Goal: Transaction & Acquisition: Purchase product/service

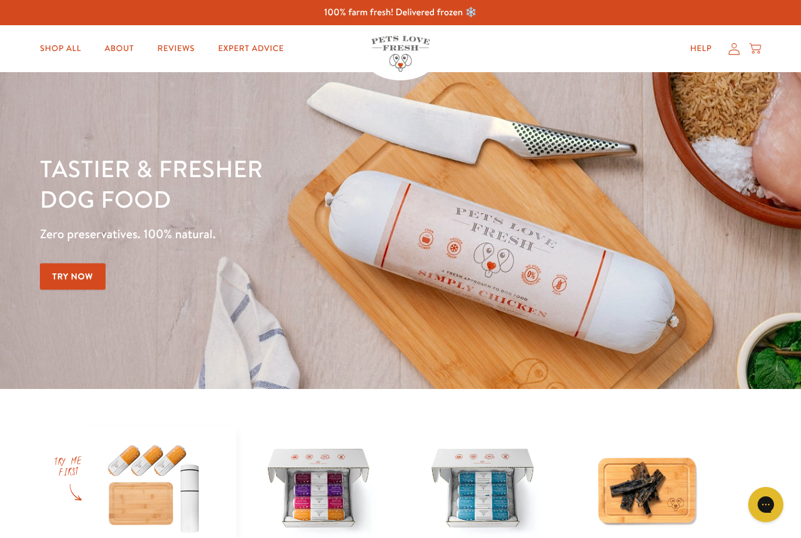
click at [731, 53] on icon at bounding box center [734, 49] width 12 height 12
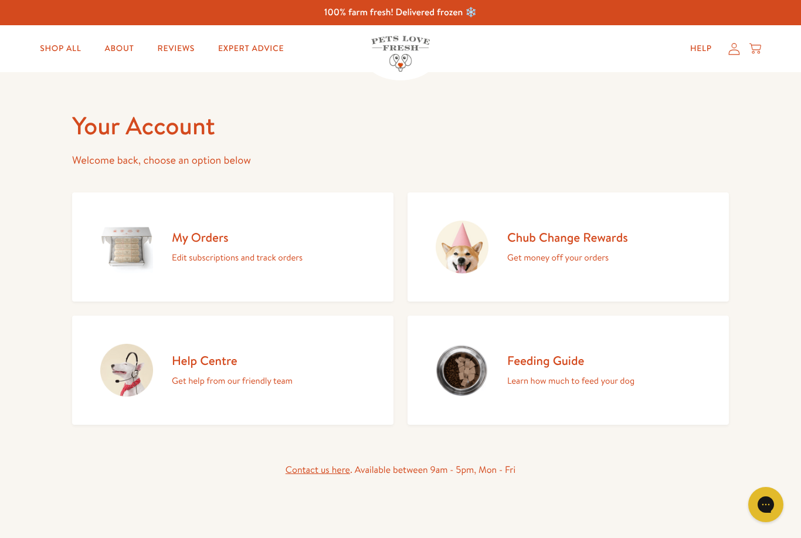
click at [202, 243] on h2 "My Orders" at bounding box center [237, 237] width 131 height 16
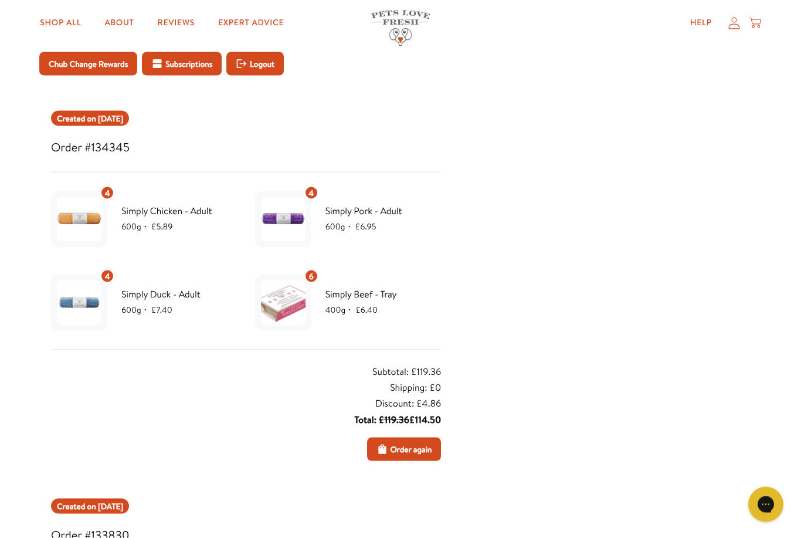
scroll to position [87, 0]
click at [406, 451] on span "Order again" at bounding box center [411, 448] width 42 height 13
click at [396, 448] on span "Order again" at bounding box center [411, 448] width 42 height 13
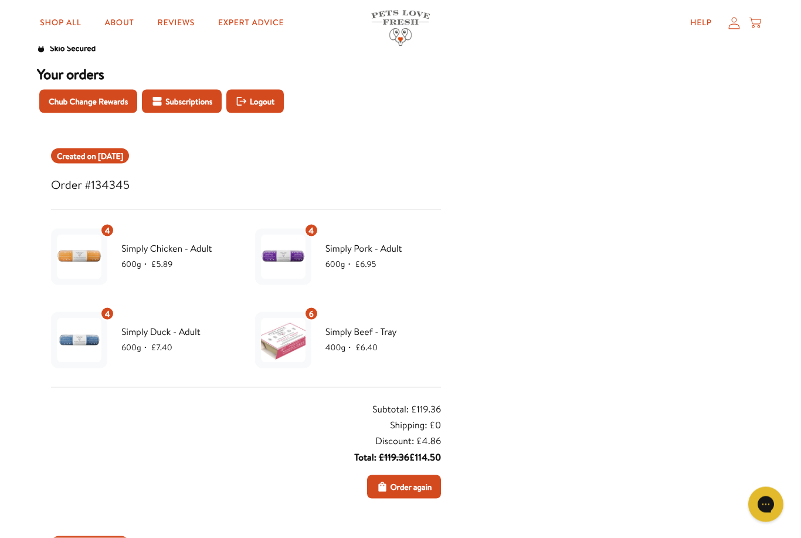
scroll to position [50, 0]
click at [408, 488] on span "Order again" at bounding box center [411, 486] width 42 height 13
click at [402, 488] on span "Order again" at bounding box center [411, 486] width 42 height 13
click at [402, 493] on button "Order again" at bounding box center [404, 485] width 74 height 23
click at [405, 484] on span "Order again" at bounding box center [411, 486] width 42 height 13
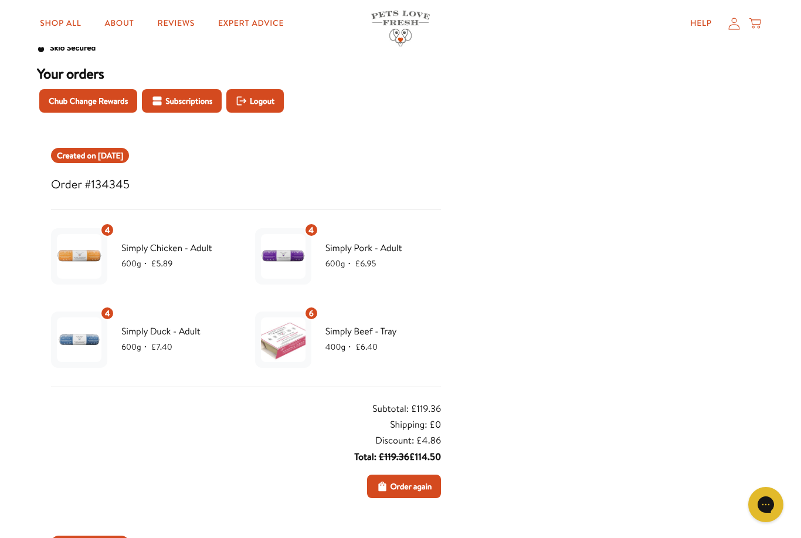
click at [739, 28] on icon at bounding box center [733, 24] width 11 height 12
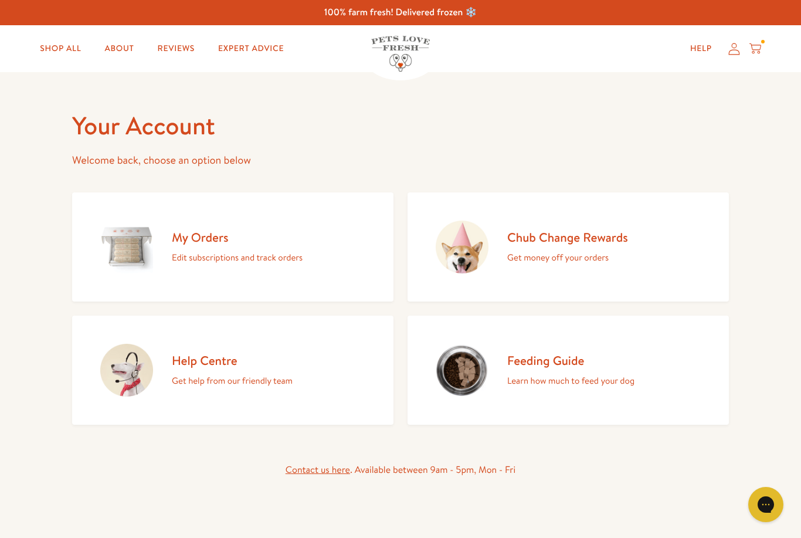
click at [191, 244] on h2 "My Orders" at bounding box center [237, 237] width 131 height 16
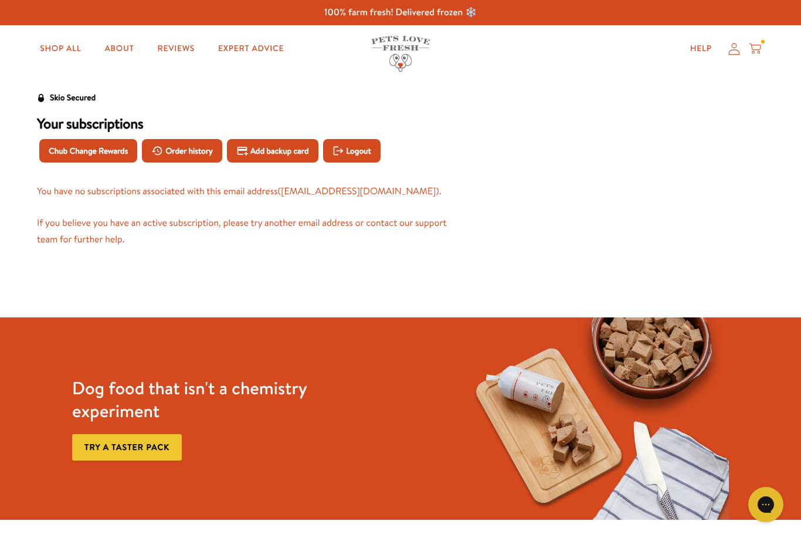
click at [196, 144] on span "Order history" at bounding box center [189, 150] width 48 height 13
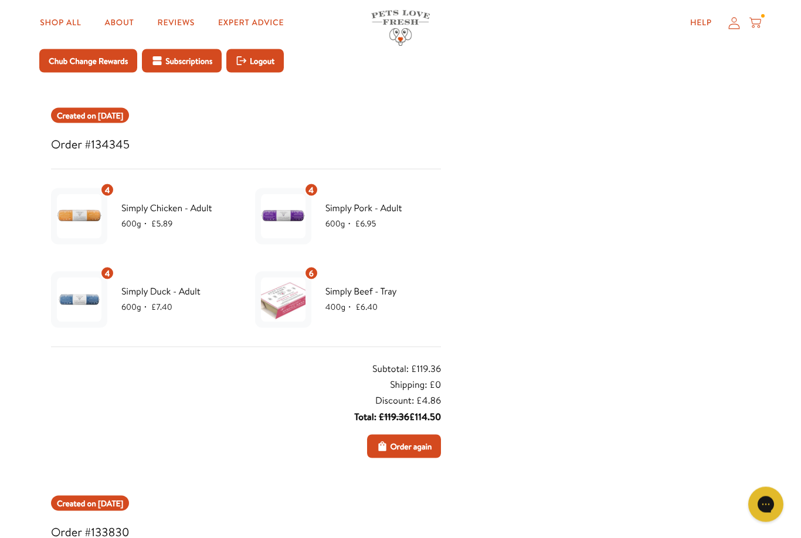
scroll to position [107, 0]
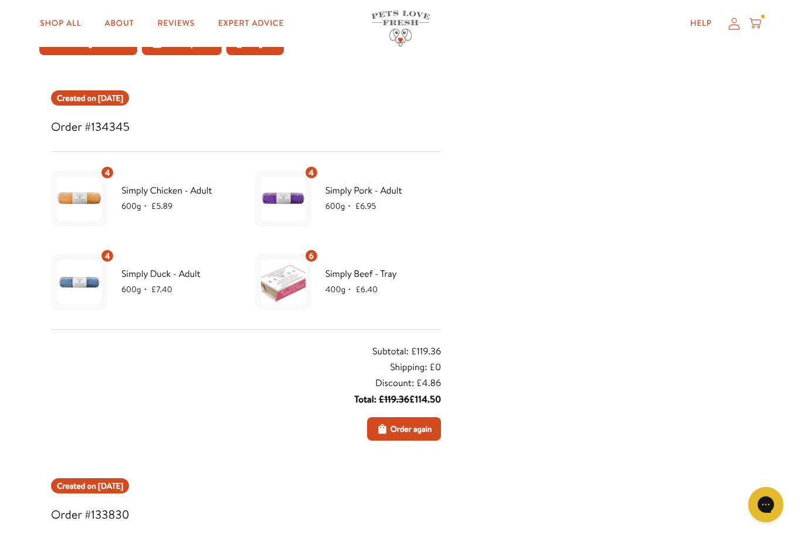
click at [398, 433] on span "Order again" at bounding box center [411, 428] width 42 height 13
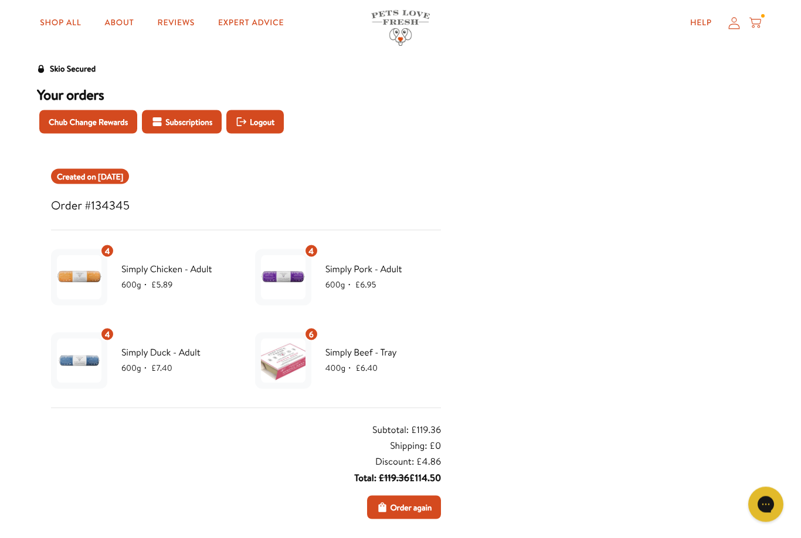
scroll to position [29, 0]
click at [404, 504] on span "Order again" at bounding box center [411, 506] width 42 height 13
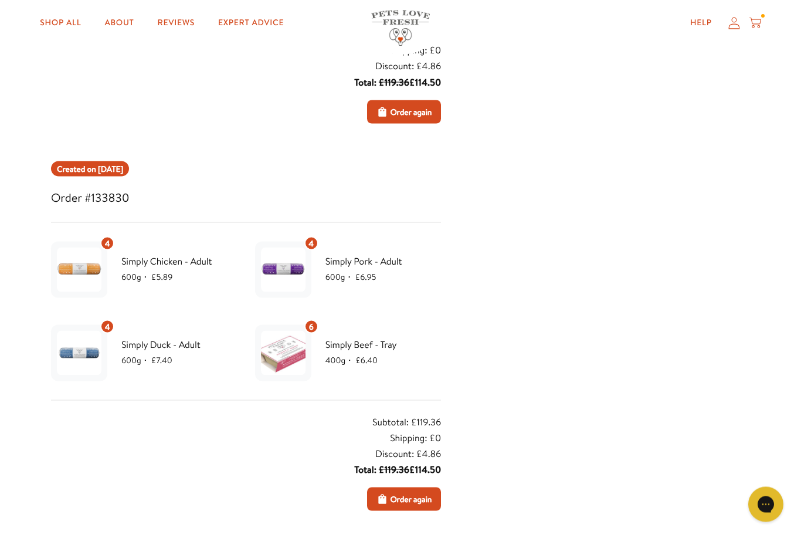
scroll to position [425, 0]
click at [399, 503] on span "Order again" at bounding box center [411, 498] width 42 height 13
click at [408, 501] on span "Order again" at bounding box center [411, 498] width 42 height 13
click at [404, 501] on span "Order again" at bounding box center [411, 498] width 42 height 13
click at [405, 503] on span "Order again" at bounding box center [411, 498] width 42 height 13
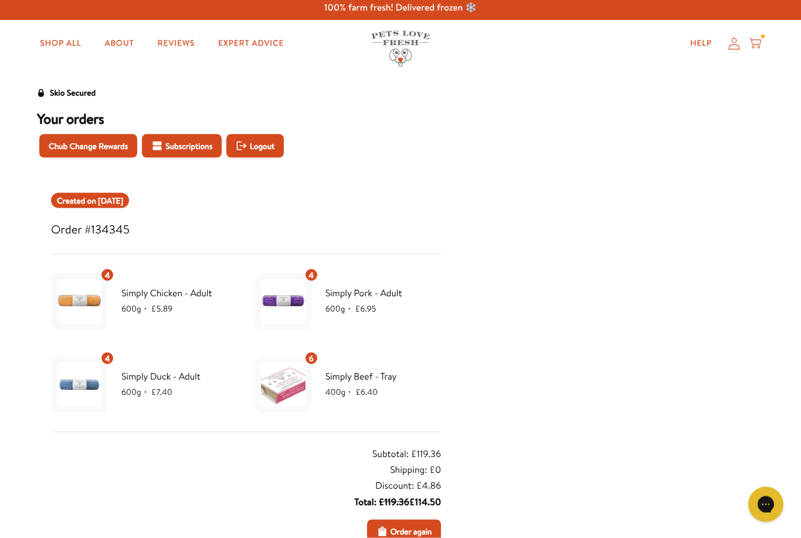
scroll to position [5, 0]
click at [398, 533] on span "Order again" at bounding box center [411, 530] width 42 height 13
click at [403, 528] on span "Order again" at bounding box center [411, 530] width 42 height 13
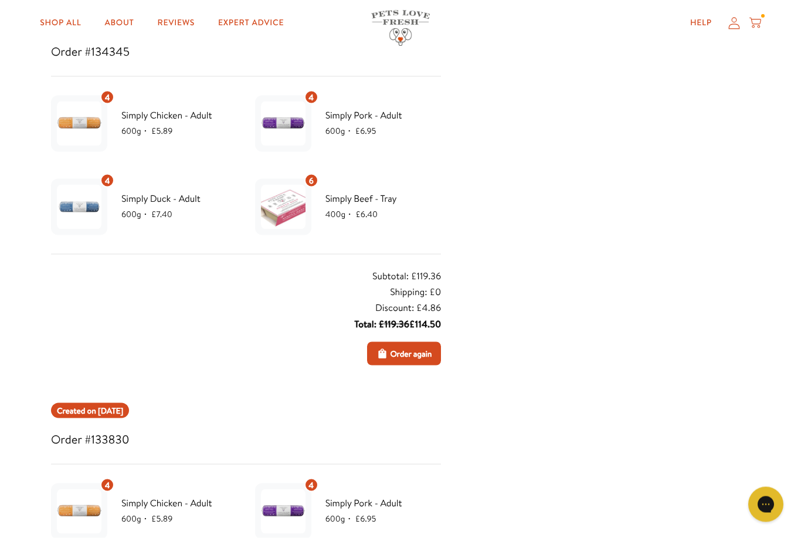
scroll to position [181, 0]
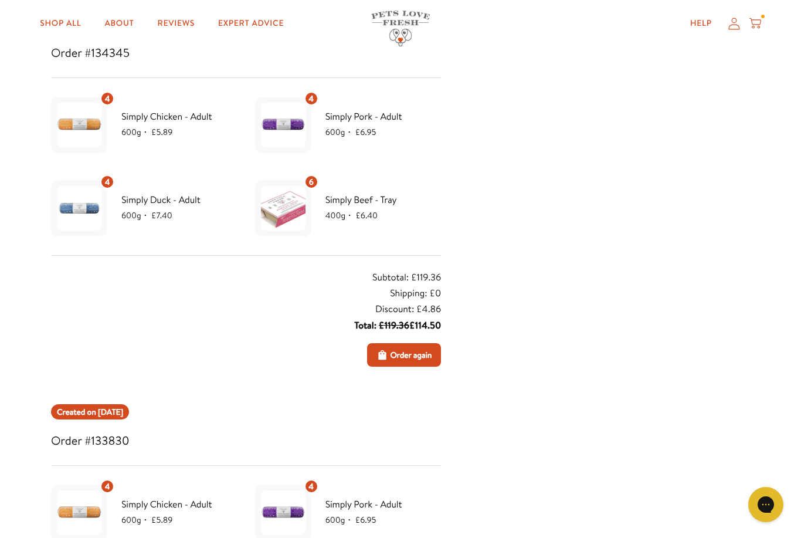
click at [401, 352] on span "Order again" at bounding box center [411, 354] width 42 height 13
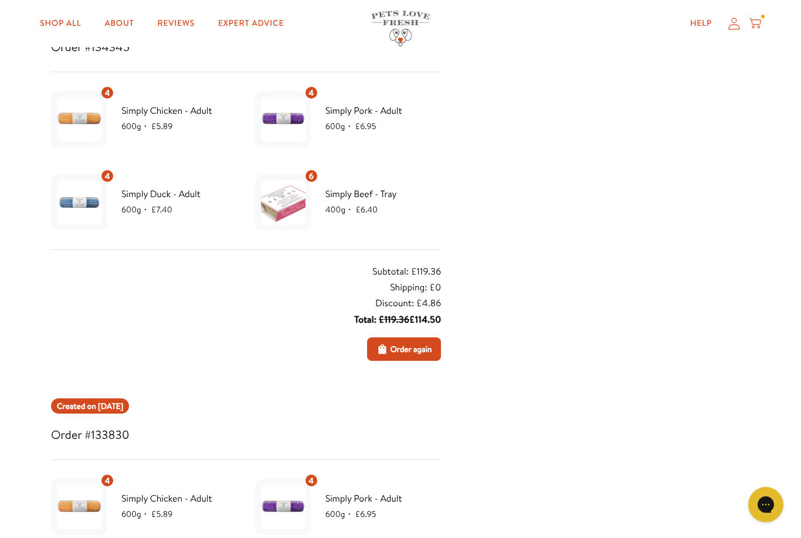
scroll to position [194, 0]
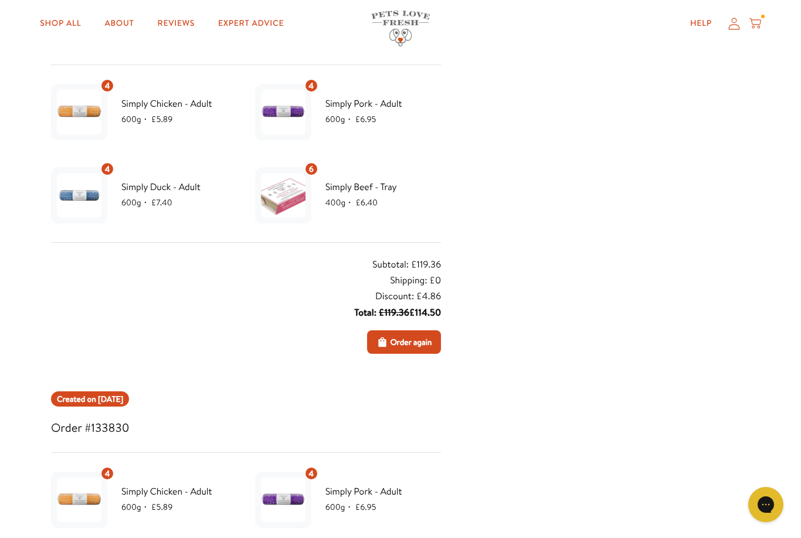
click at [738, 22] on icon at bounding box center [734, 23] width 12 height 12
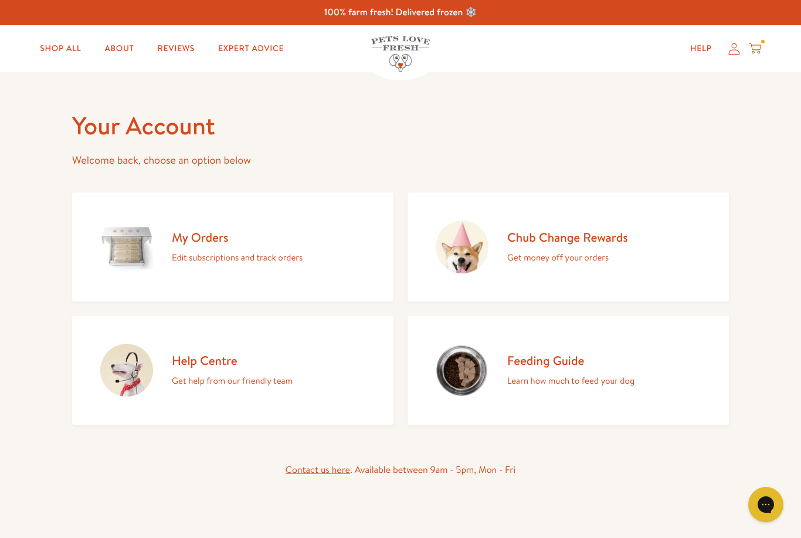
click at [196, 243] on h2 "My Orders" at bounding box center [237, 237] width 131 height 16
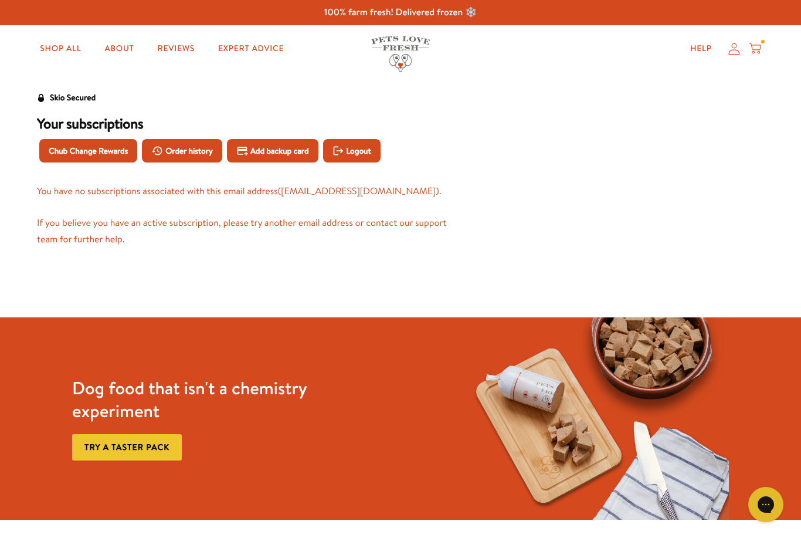
click at [56, 46] on link "Shop All" at bounding box center [60, 48] width 60 height 23
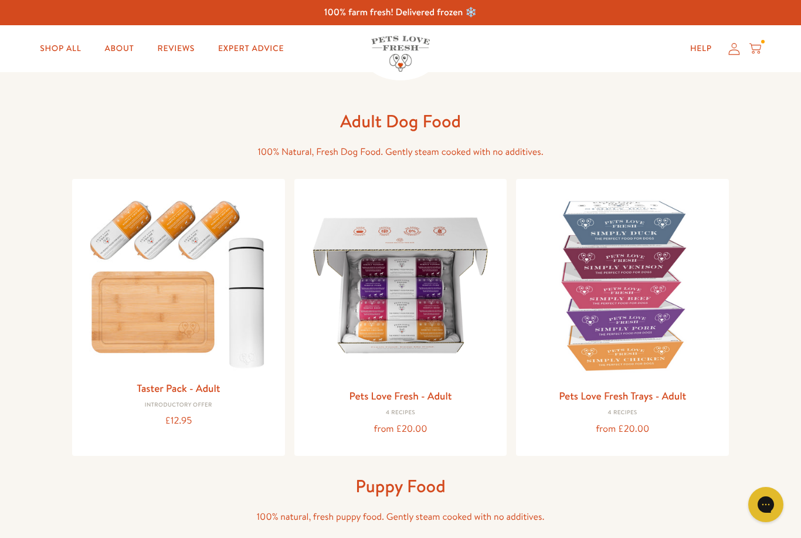
click at [50, 50] on link "Shop All" at bounding box center [60, 48] width 60 height 23
click at [409, 315] on img at bounding box center [401, 285] width 194 height 194
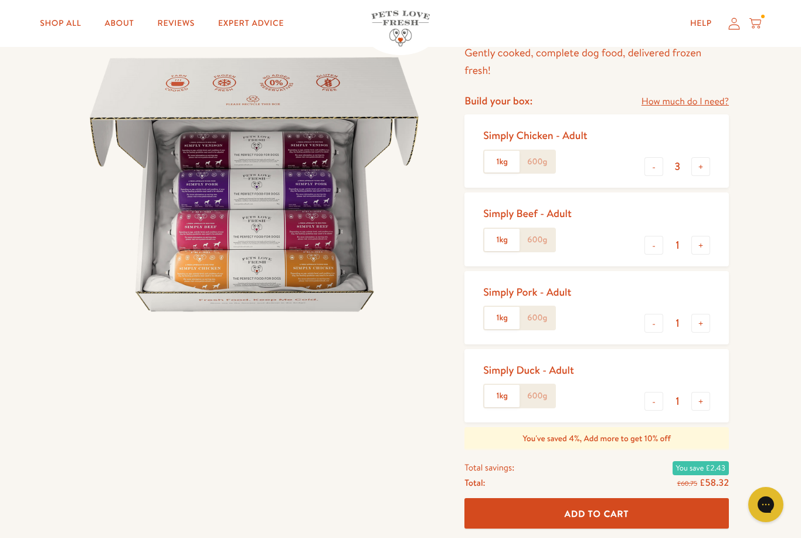
scroll to position [107, 0]
click at [541, 164] on label "600g" at bounding box center [537, 162] width 35 height 22
click at [0, 0] on input "600g" at bounding box center [0, 0] width 0 height 0
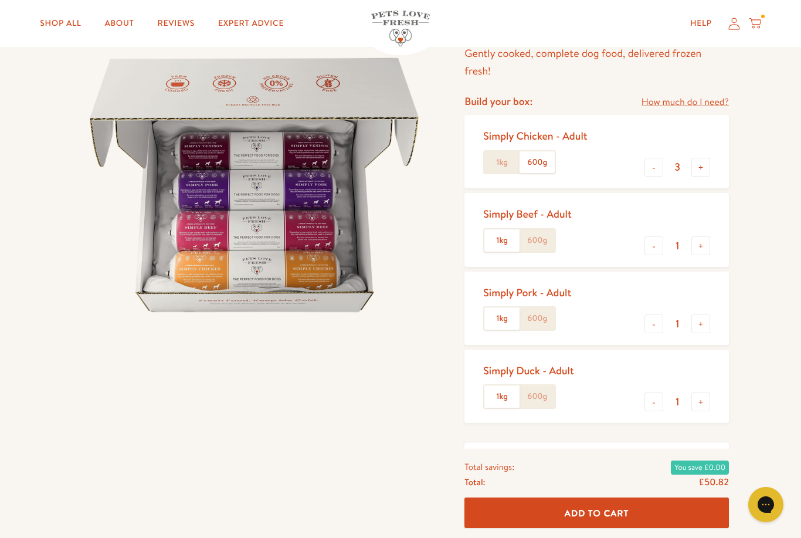
click at [701, 172] on button "+" at bounding box center [700, 167] width 19 height 19
type input "4"
click at [541, 246] on label "600g" at bounding box center [537, 240] width 35 height 22
click at [0, 0] on input "600g" at bounding box center [0, 0] width 0 height 0
click at [695, 250] on button "+" at bounding box center [700, 245] width 19 height 19
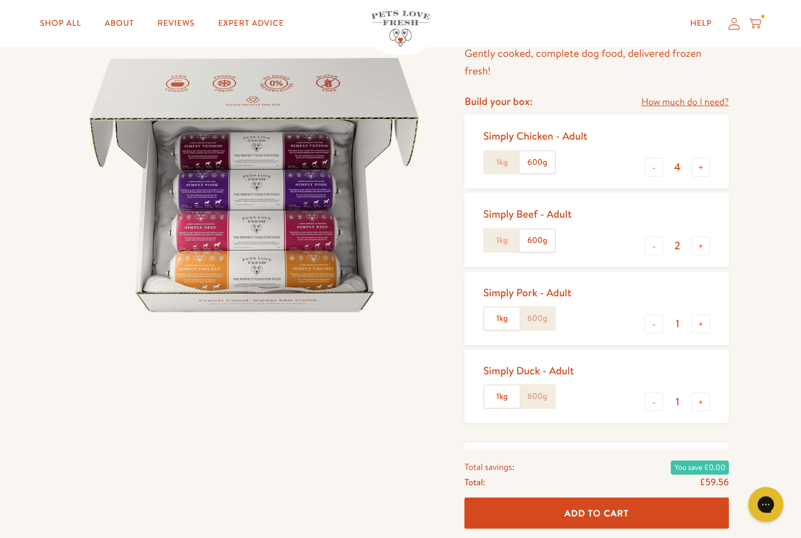
click at [697, 250] on button "+" at bounding box center [700, 245] width 19 height 19
click at [701, 245] on button "+" at bounding box center [700, 245] width 19 height 19
type input "4"
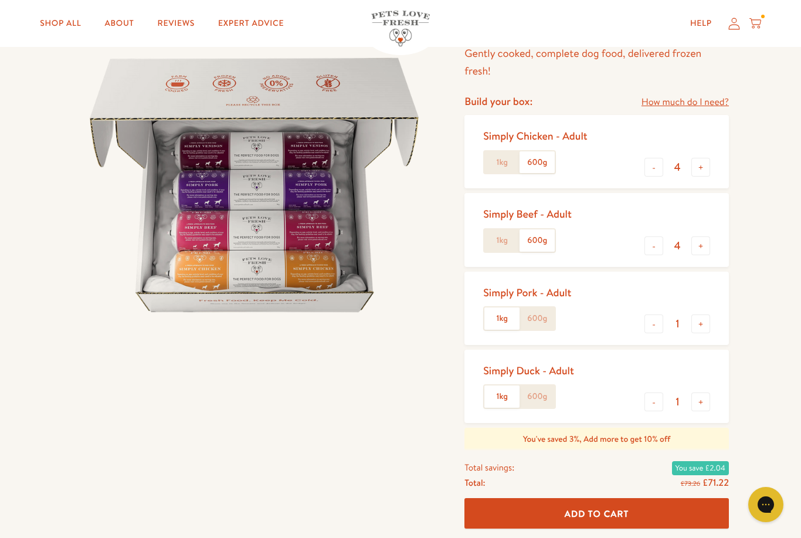
click at [543, 318] on label "600g" at bounding box center [537, 318] width 35 height 22
click at [0, 0] on input "600g" at bounding box center [0, 0] width 0 height 0
click at [698, 325] on button "+" at bounding box center [700, 323] width 19 height 19
click at [701, 325] on button "+" at bounding box center [700, 323] width 19 height 19
click at [700, 325] on button "+" at bounding box center [700, 323] width 19 height 19
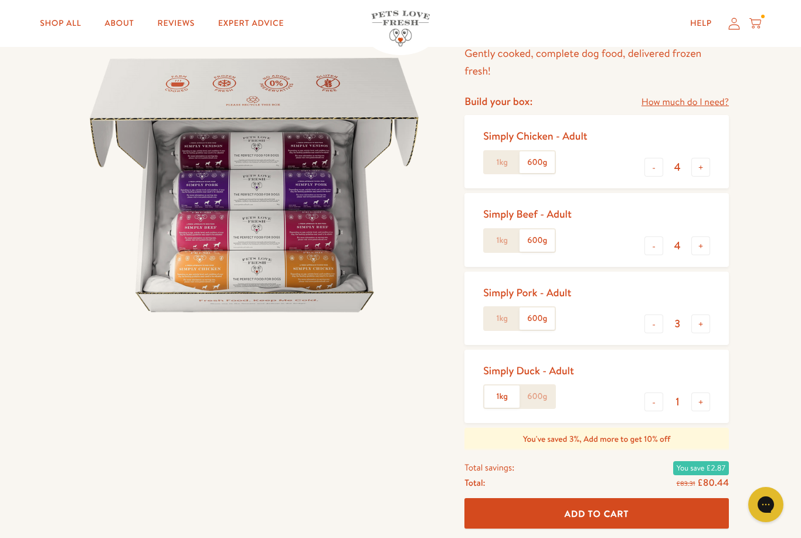
type input "4"
click at [536, 399] on label "600g" at bounding box center [537, 396] width 35 height 22
click at [0, 0] on input "600g" at bounding box center [0, 0] width 0 height 0
click at [694, 398] on button "+" at bounding box center [700, 401] width 19 height 19
click at [700, 400] on button "+" at bounding box center [700, 401] width 19 height 19
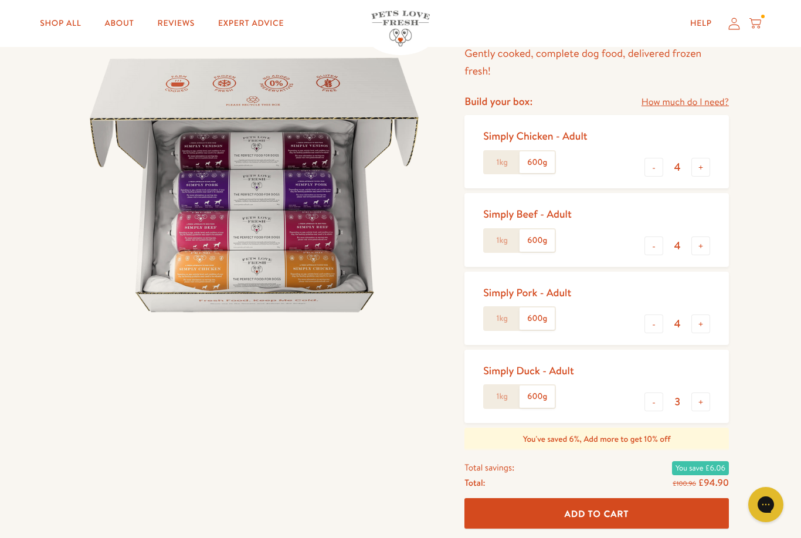
click at [701, 400] on button "+" at bounding box center [700, 401] width 19 height 19
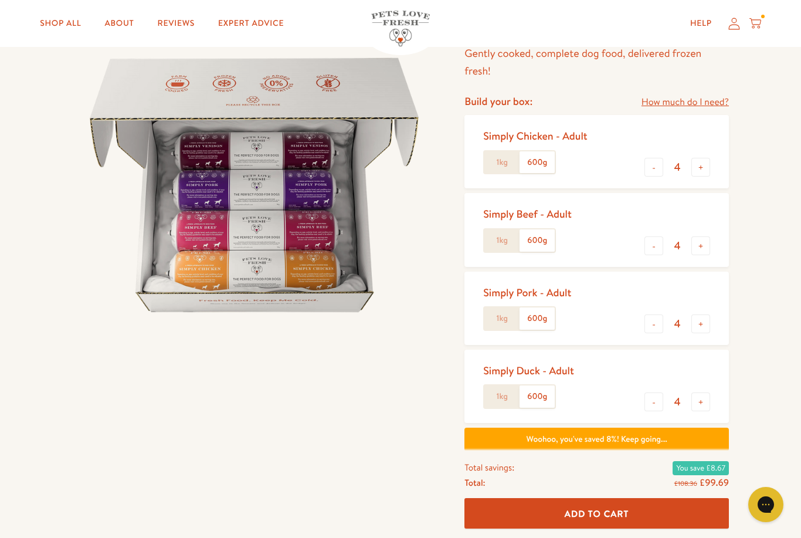
click at [700, 401] on button "+" at bounding box center [700, 401] width 19 height 19
click at [653, 405] on button "-" at bounding box center [654, 401] width 19 height 19
type input "4"
click at [650, 246] on button "-" at bounding box center [654, 245] width 19 height 19
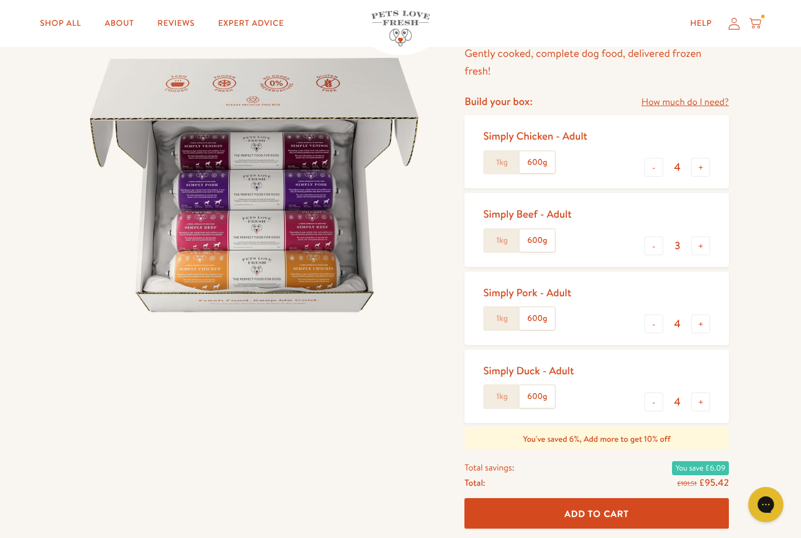
click at [651, 250] on button "-" at bounding box center [654, 245] width 19 height 19
click at [647, 244] on button "-" at bounding box center [654, 245] width 19 height 19
click at [647, 245] on button "-" at bounding box center [654, 245] width 19 height 19
type input "0"
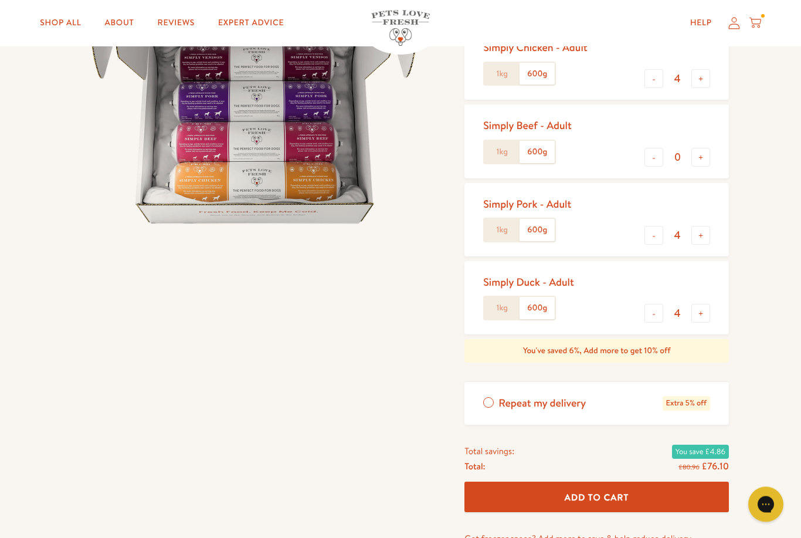
scroll to position [195, 0]
click at [592, 504] on button "Add To Cart" at bounding box center [596, 497] width 265 height 31
click at [587, 491] on span "Add To Cart" at bounding box center [597, 497] width 65 height 12
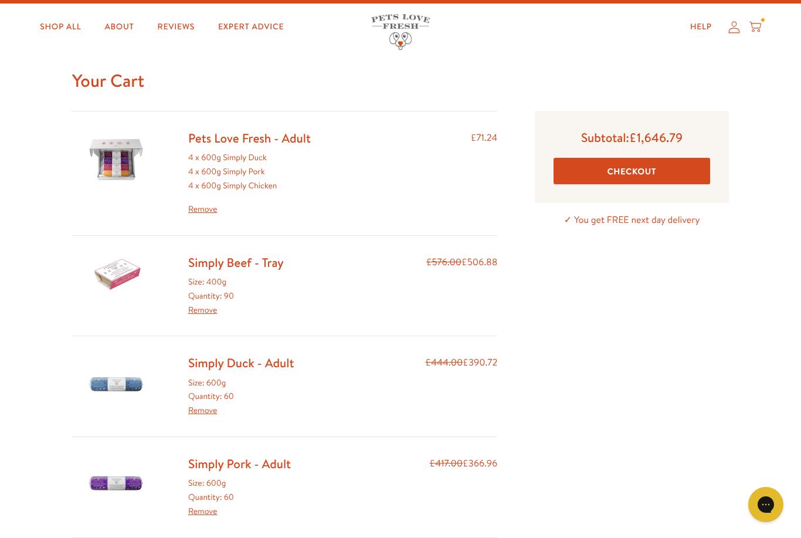
scroll to position [23, 0]
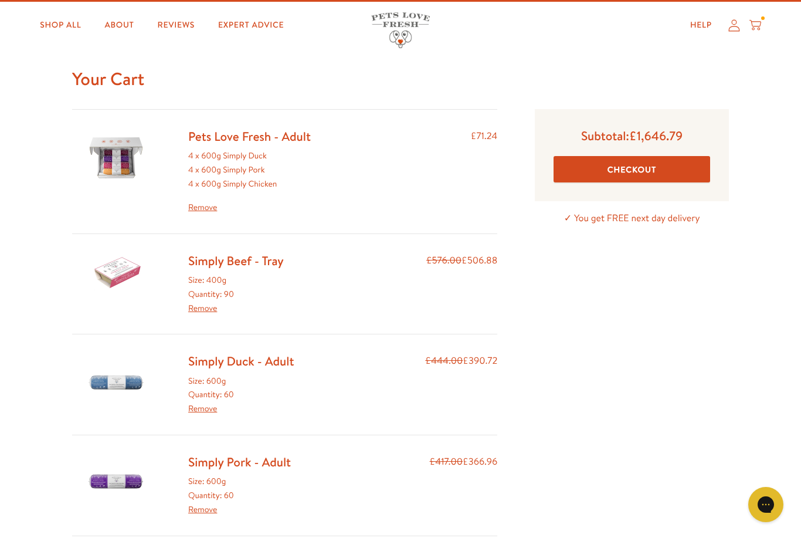
click at [205, 308] on link "Remove" at bounding box center [202, 308] width 29 height 12
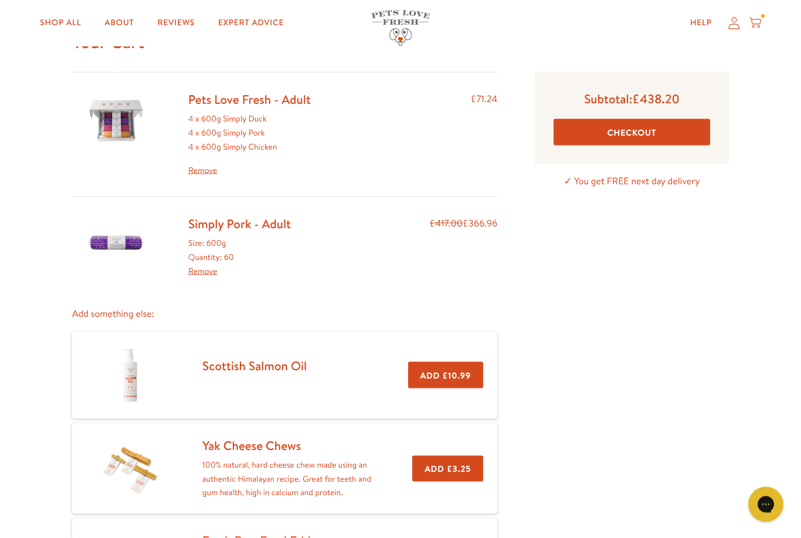
scroll to position [61, 0]
click at [216, 265] on link "Remove" at bounding box center [202, 271] width 29 height 12
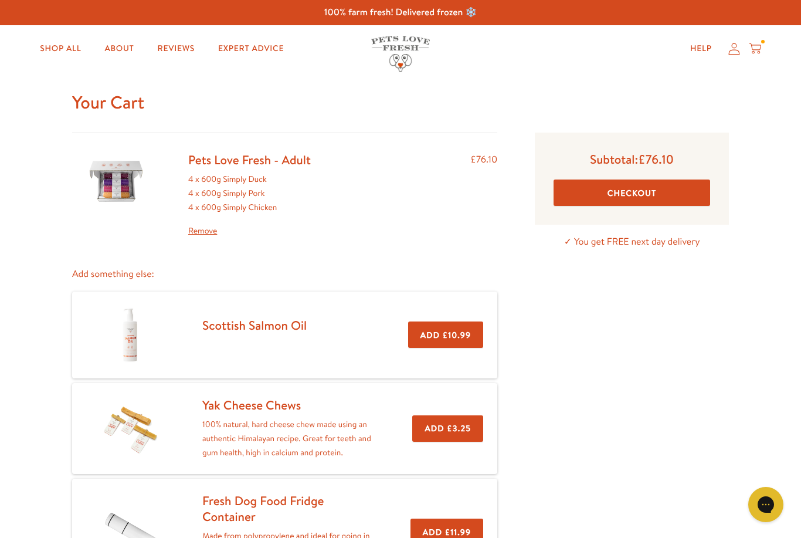
click at [119, 278] on p "Add something else:" at bounding box center [284, 274] width 425 height 16
click at [67, 49] on link "Shop All" at bounding box center [60, 48] width 60 height 23
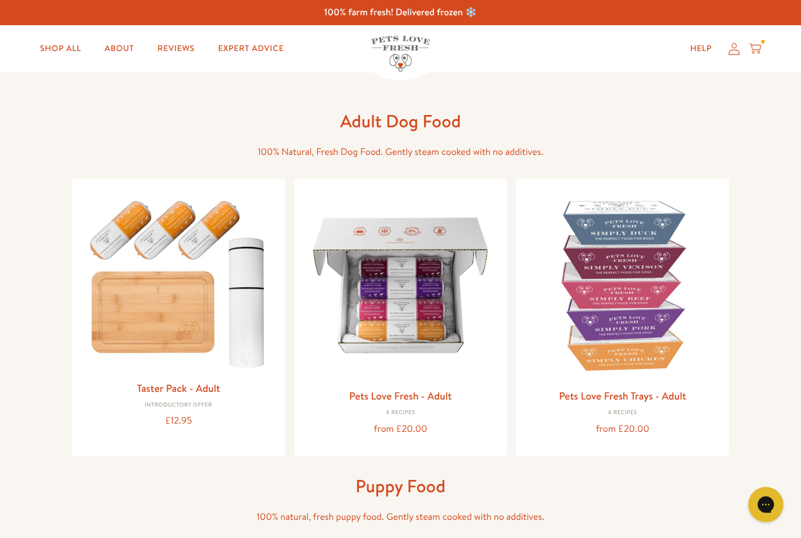
click at [633, 351] on img at bounding box center [622, 285] width 194 height 194
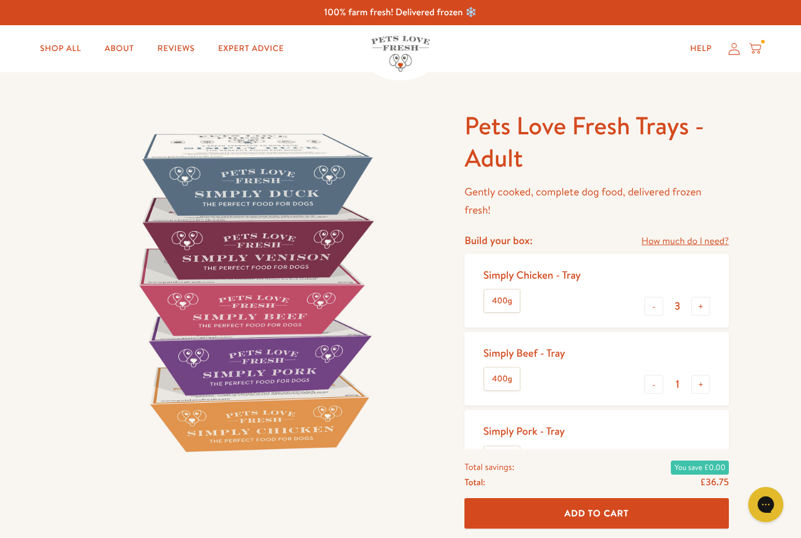
click at [650, 306] on button "-" at bounding box center [654, 306] width 19 height 19
click at [649, 309] on button "-" at bounding box center [654, 306] width 19 height 19
click at [650, 308] on button "-" at bounding box center [654, 306] width 19 height 19
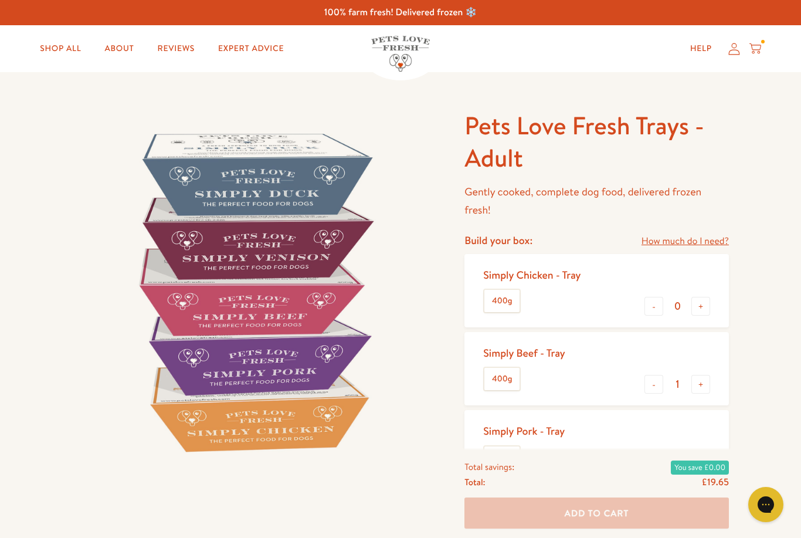
click at [702, 310] on button "+" at bounding box center [700, 306] width 19 height 19
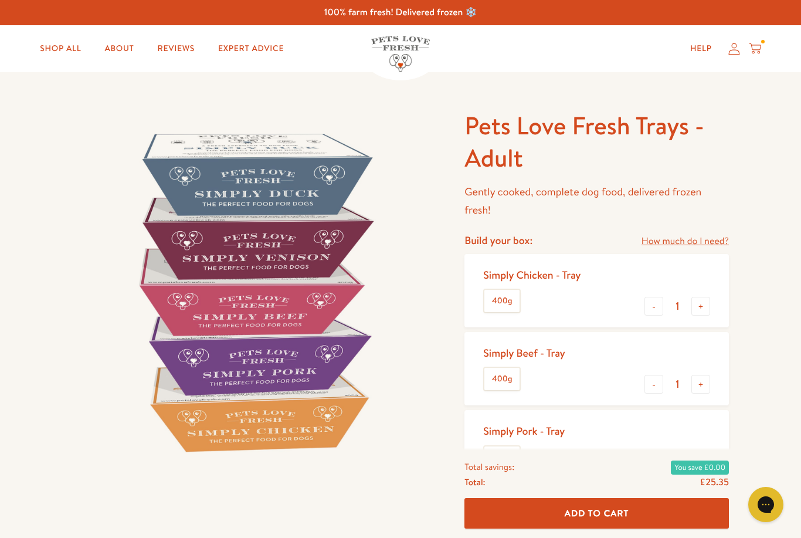
click at [706, 309] on button "+" at bounding box center [700, 306] width 19 height 19
click at [703, 312] on button "+" at bounding box center [700, 306] width 19 height 19
click at [703, 311] on button "+" at bounding box center [700, 306] width 19 height 19
click at [707, 310] on button "+" at bounding box center [700, 306] width 19 height 19
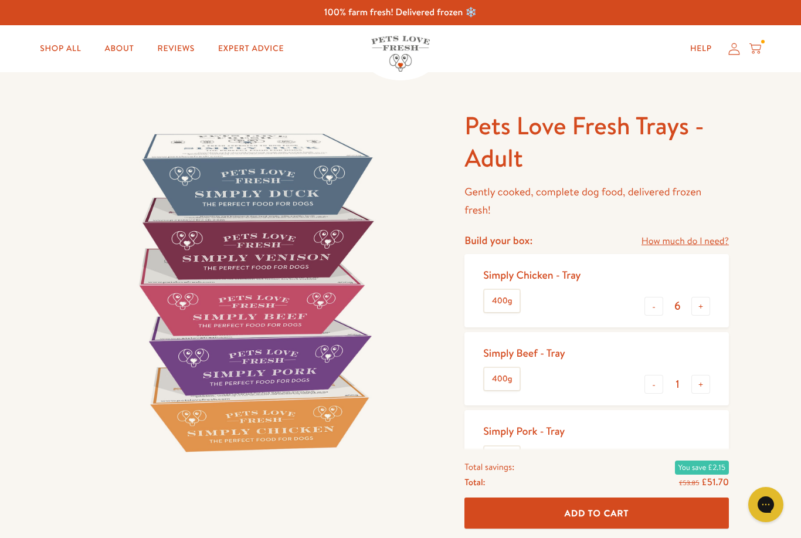
click at [649, 307] on button "-" at bounding box center [654, 306] width 19 height 19
click at [647, 309] on button "-" at bounding box center [654, 306] width 19 height 19
click at [647, 310] on button "-" at bounding box center [654, 306] width 19 height 19
click at [650, 310] on button "-" at bounding box center [654, 306] width 19 height 19
click at [647, 308] on button "-" at bounding box center [654, 306] width 19 height 19
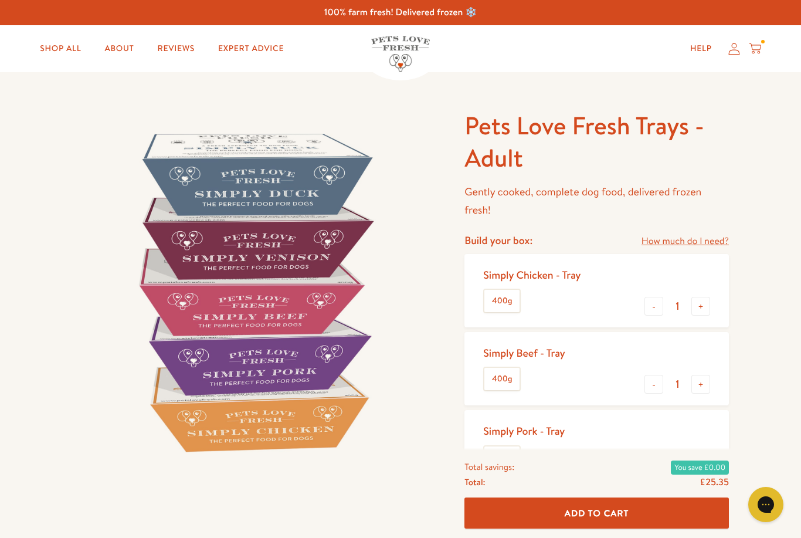
click at [650, 310] on button "-" at bounding box center [654, 306] width 19 height 19
type input "0"
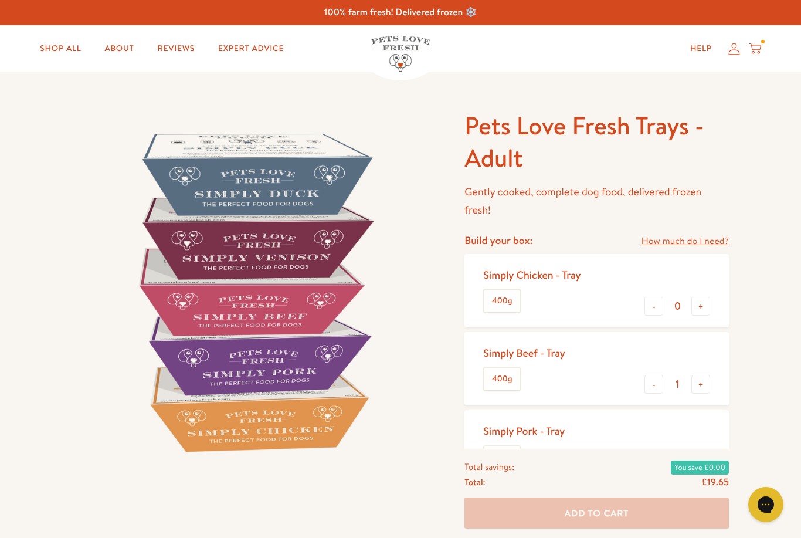
click at [705, 384] on button "+" at bounding box center [700, 384] width 19 height 19
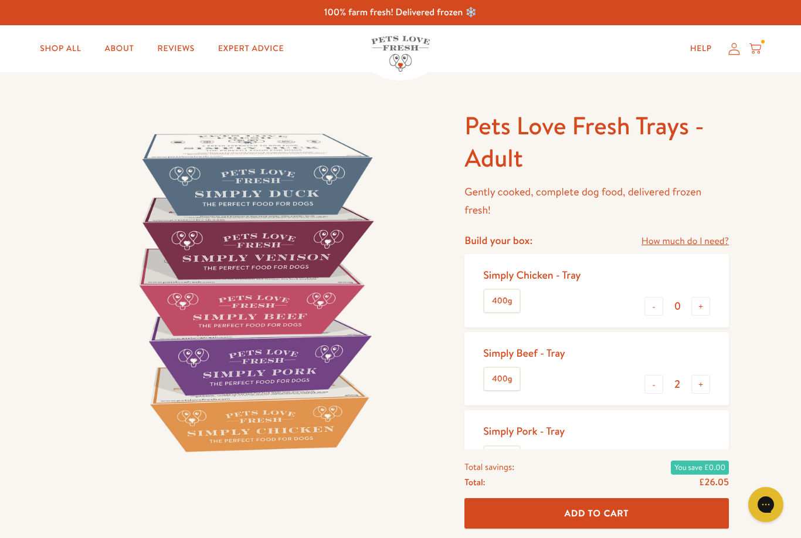
click at [701, 387] on button "+" at bounding box center [700, 384] width 19 height 19
click at [703, 385] on button "+" at bounding box center [700, 384] width 19 height 19
click at [701, 383] on button "+" at bounding box center [700, 384] width 19 height 19
click at [706, 385] on button "+" at bounding box center [700, 384] width 19 height 19
type input "6"
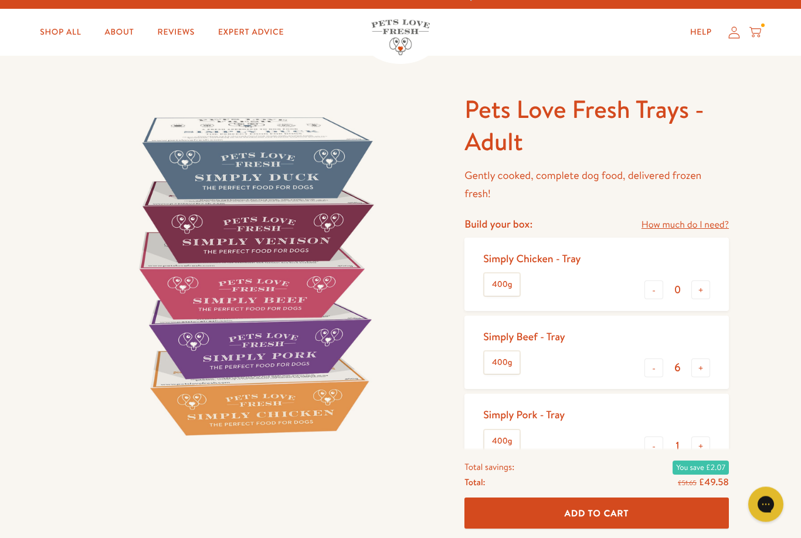
scroll to position [24, 0]
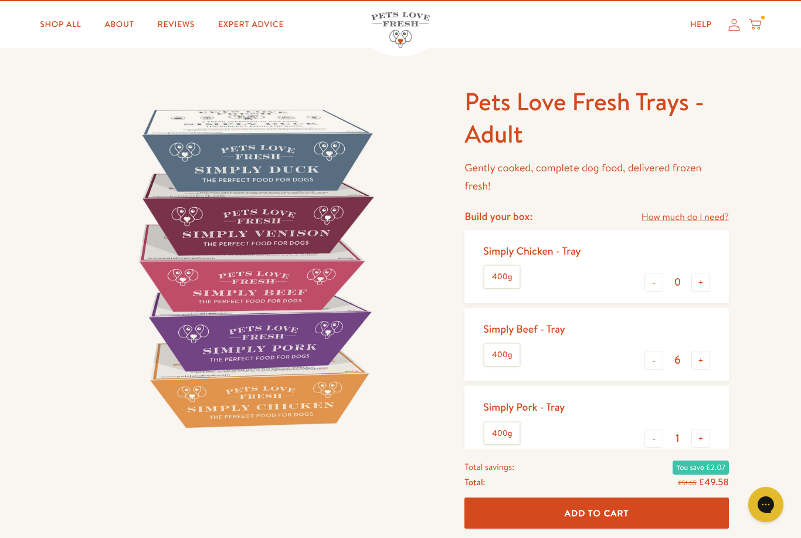
click at [655, 440] on button "-" at bounding box center [654, 438] width 19 height 19
type input "0"
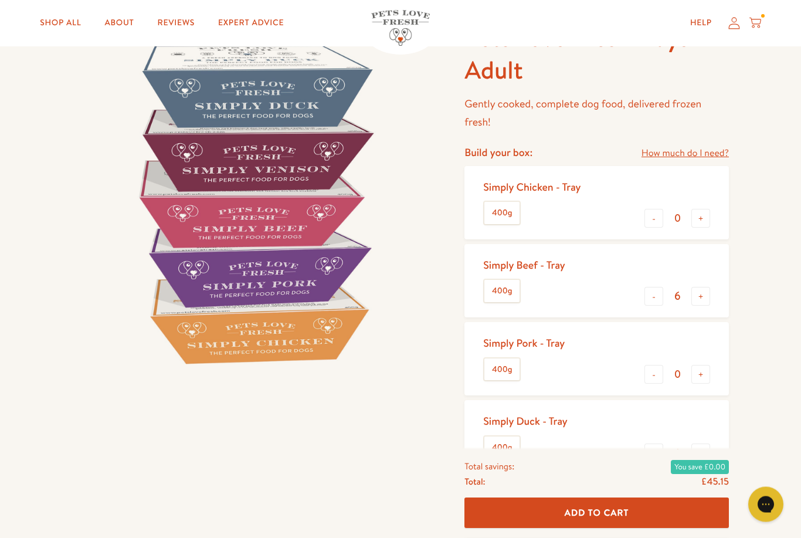
scroll to position [90, 0]
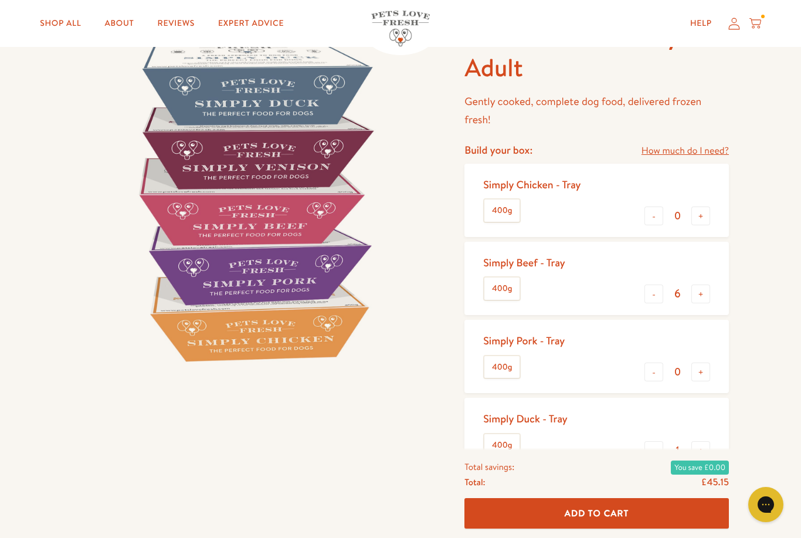
click at [649, 449] on button "-" at bounding box center [654, 450] width 19 height 19
type input "0"
click at [602, 519] on span "Add To Cart" at bounding box center [597, 513] width 65 height 12
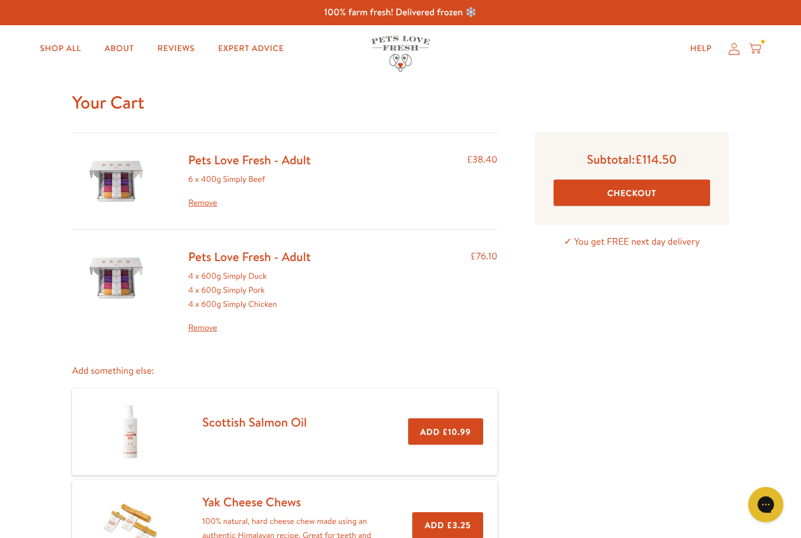
click at [633, 192] on button "Checkout" at bounding box center [632, 192] width 157 height 26
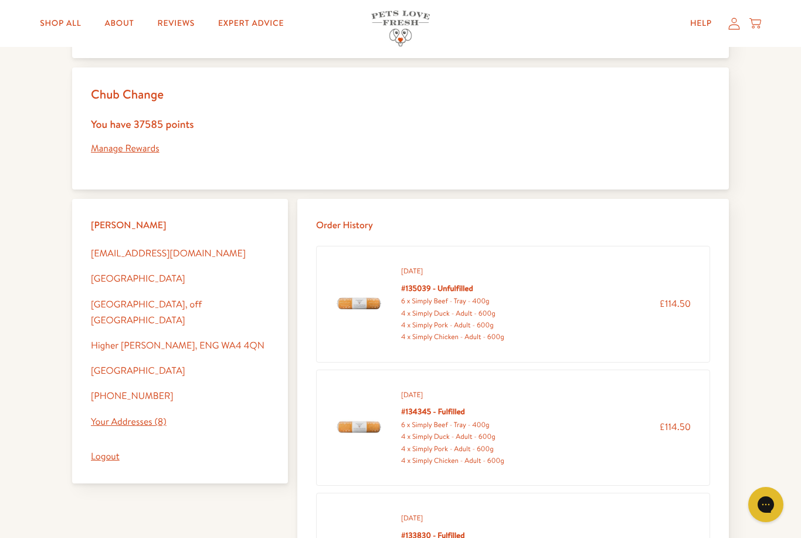
scroll to position [222, 0]
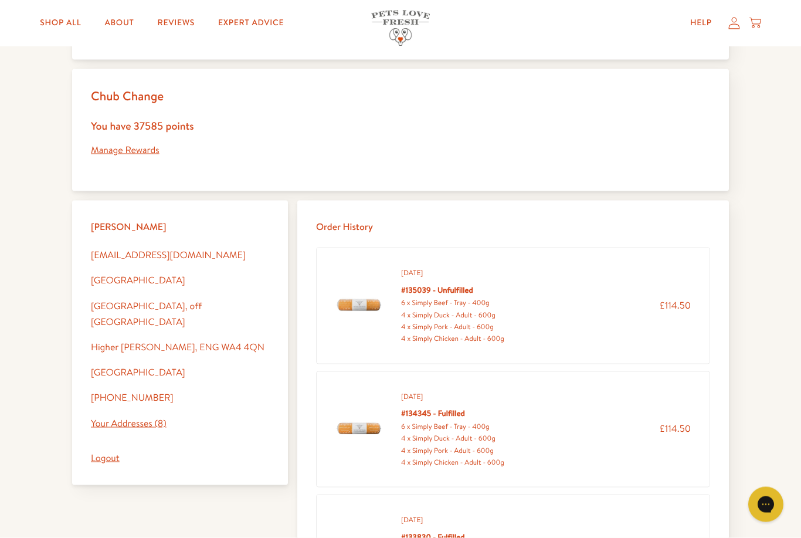
click at [126, 150] on link "Manage Rewards" at bounding box center [125, 150] width 69 height 13
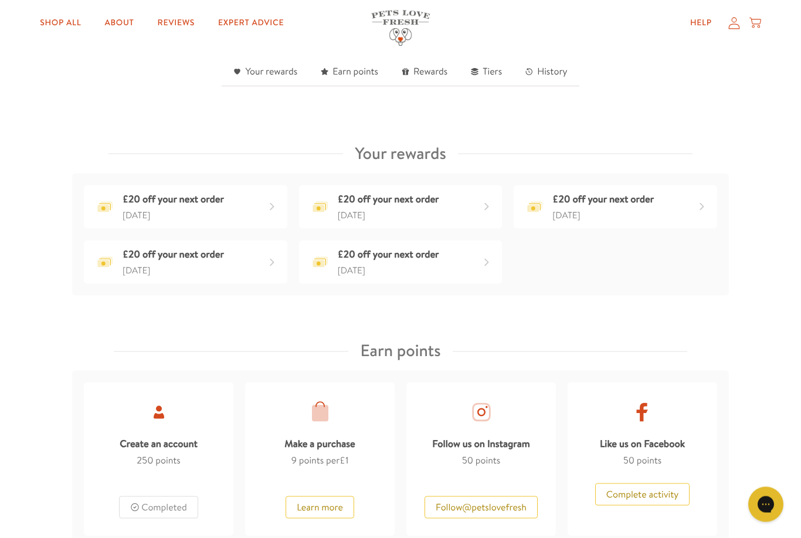
scroll to position [379, 0]
click at [262, 215] on div "£20 off your next order 3 months ago" at bounding box center [186, 206] width 204 height 43
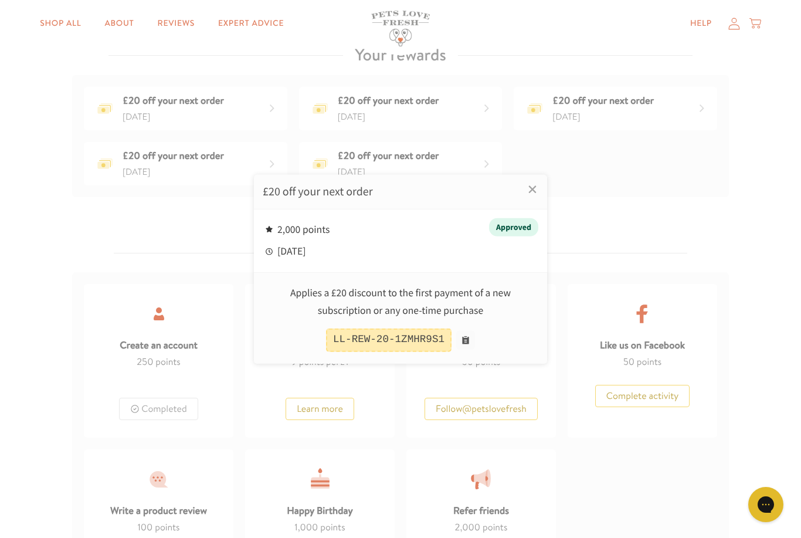
scroll to position [477, 0]
click at [470, 337] on button at bounding box center [465, 340] width 19 height 19
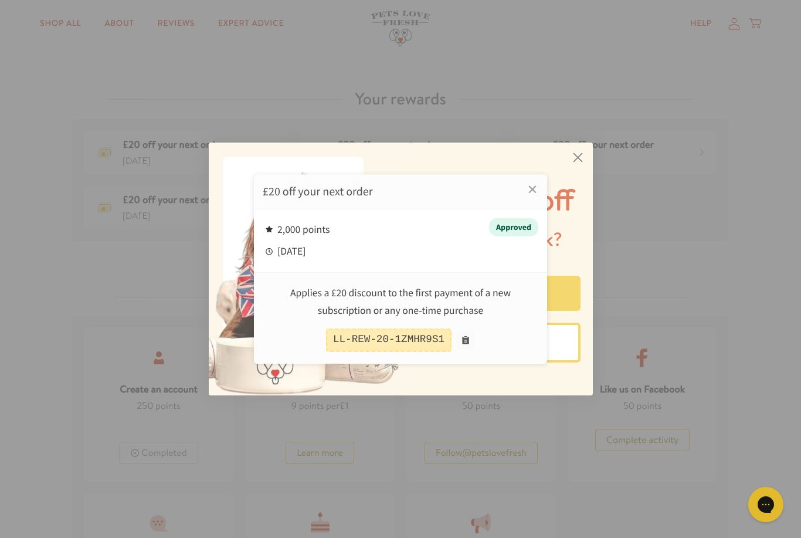
scroll to position [432, 0]
click at [576, 146] on div at bounding box center [400, 269] width 801 height 538
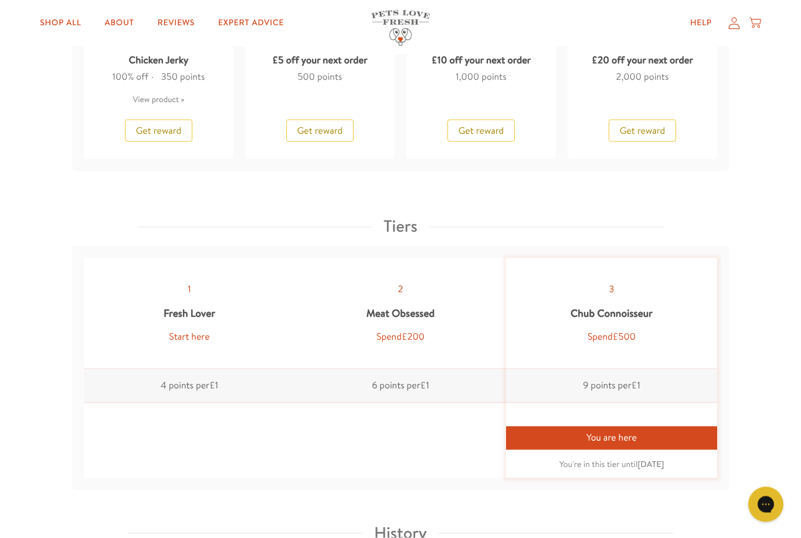
scroll to position [1162, 0]
click at [612, 435] on div "You are here" at bounding box center [611, 437] width 211 height 23
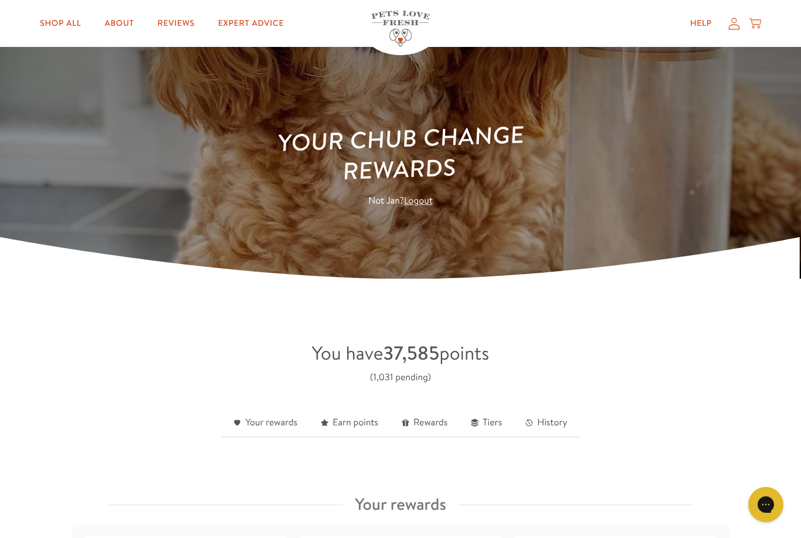
scroll to position [0, 0]
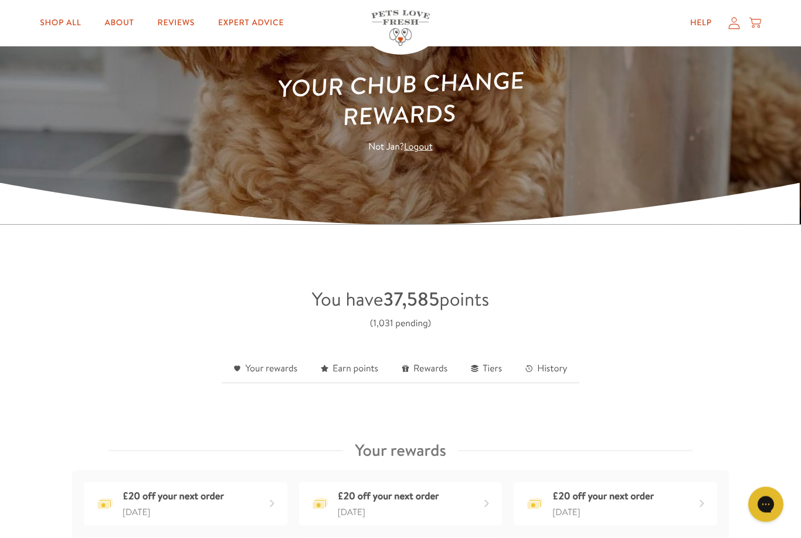
scroll to position [83, 0]
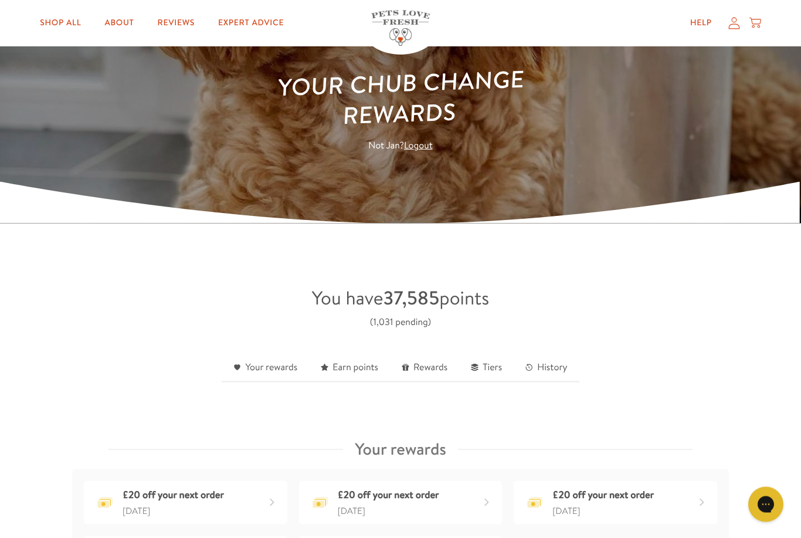
click at [555, 367] on link "History" at bounding box center [546, 368] width 65 height 29
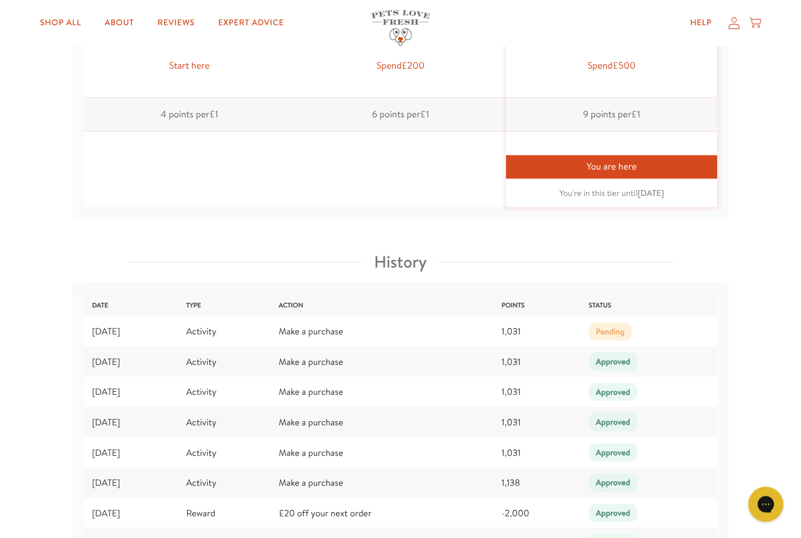
scroll to position [1433, 0]
click at [778, 512] on button "Chat with us" at bounding box center [765, 504] width 35 height 35
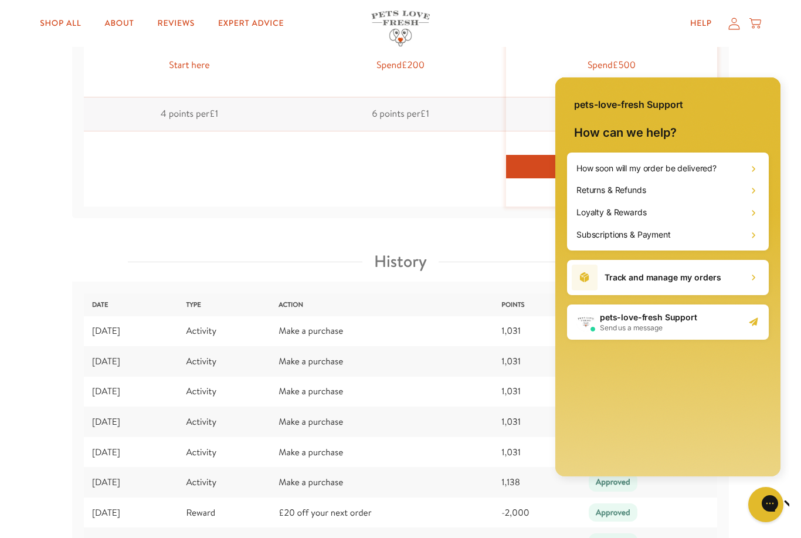
click at [750, 168] on icon at bounding box center [754, 169] width 12 height 12
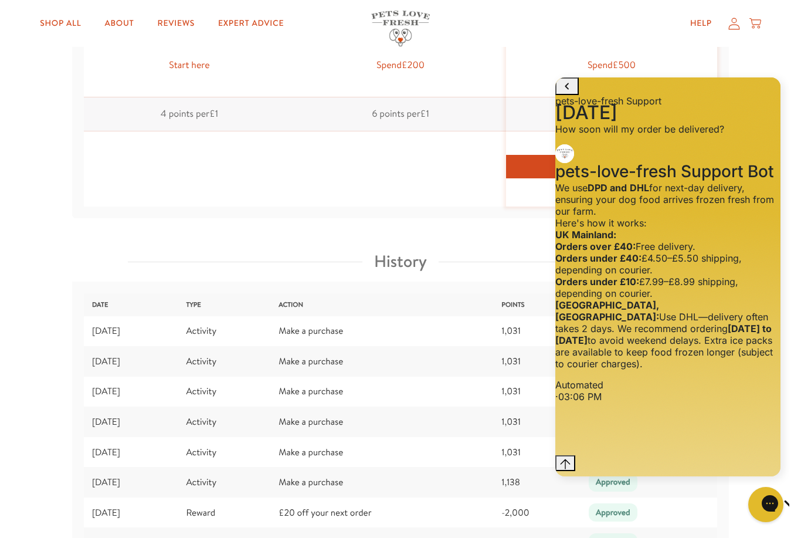
scroll to position [13, 0]
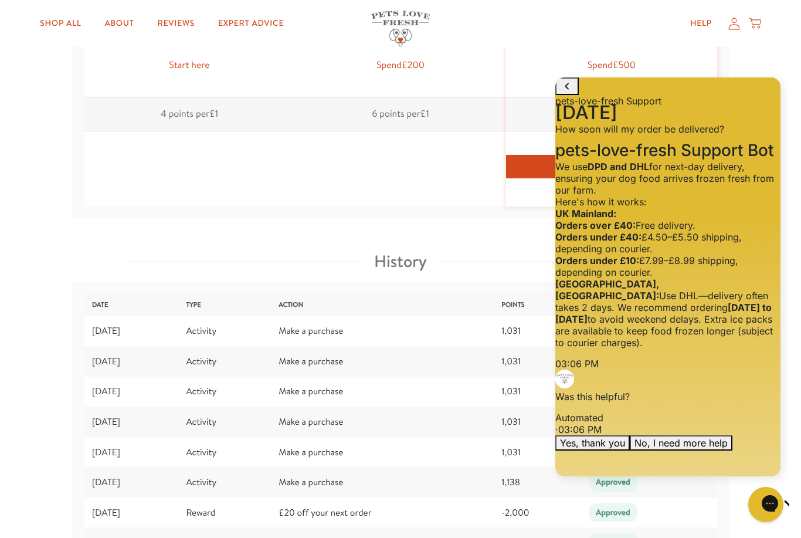
click at [459, 194] on ul at bounding box center [400, 168] width 211 height 75
click at [399, 171] on ul at bounding box center [400, 168] width 211 height 75
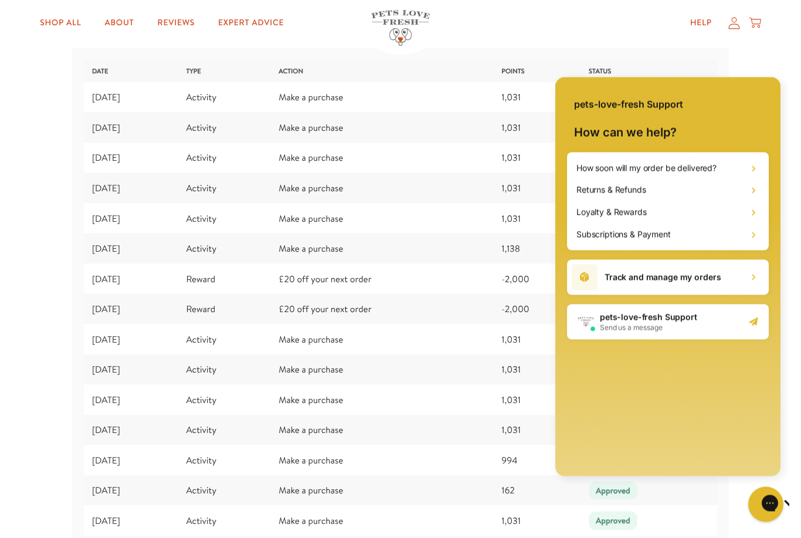
scroll to position [1667, 0]
click at [116, 112] on td "9/24/2025" at bounding box center [128, 127] width 100 height 30
click at [107, 88] on td "10/8/2025" at bounding box center [128, 97] width 100 height 30
click at [107, 90] on td "10/8/2025" at bounding box center [128, 97] width 100 height 30
click at [745, 271] on div "Track and manage my orders" at bounding box center [668, 277] width 202 height 35
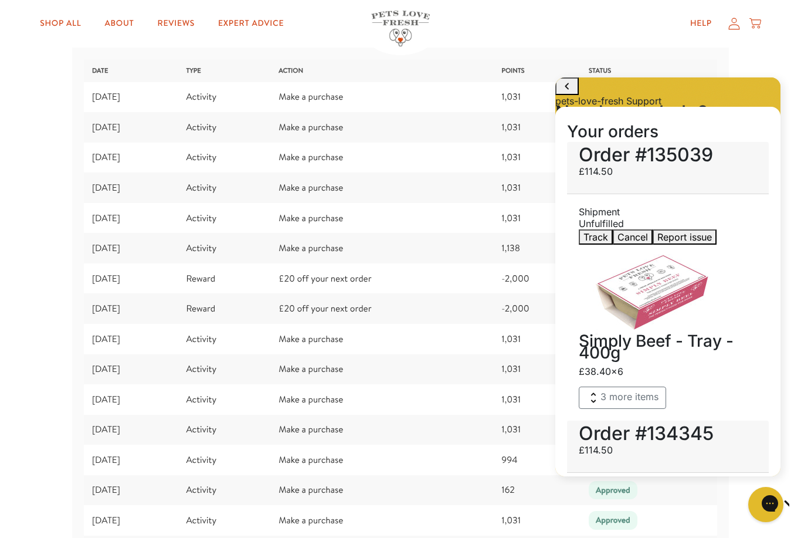
click at [600, 386] on button "3 more items" at bounding box center [622, 397] width 87 height 22
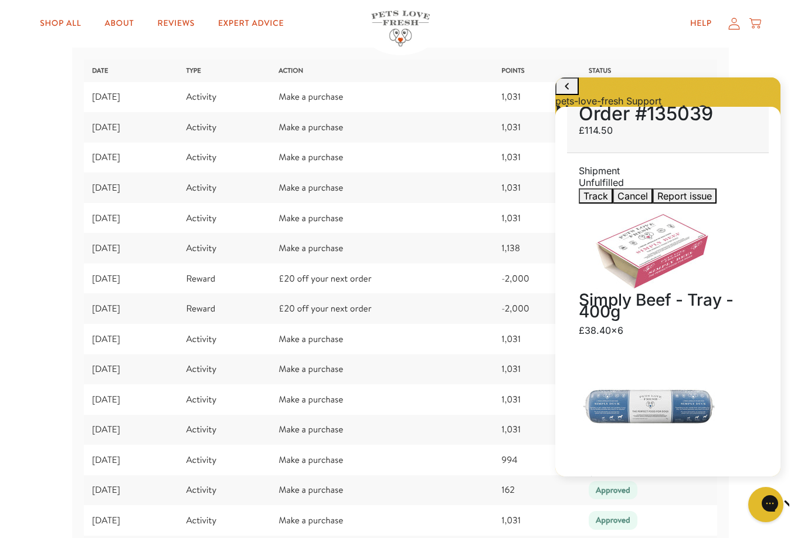
scroll to position [43, 0]
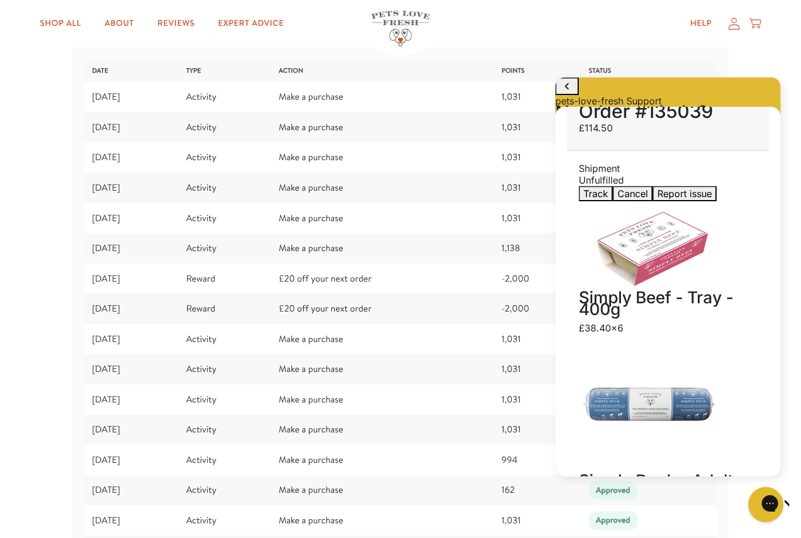
click at [601, 188] on span "Track" at bounding box center [596, 194] width 25 height 12
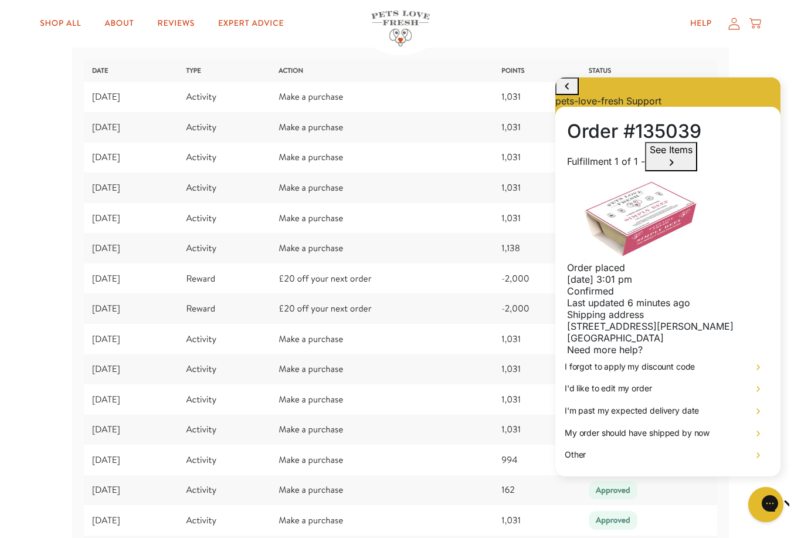
click at [659, 155] on span "See Items" at bounding box center [671, 150] width 43 height 12
click at [752, 83] on div "pets-love-fresh Support" at bounding box center [667, 91] width 225 height 29
click at [768, 421] on h3 "Simply Duck - Adult - 600g" at bounding box center [667, 427] width 225 height 12
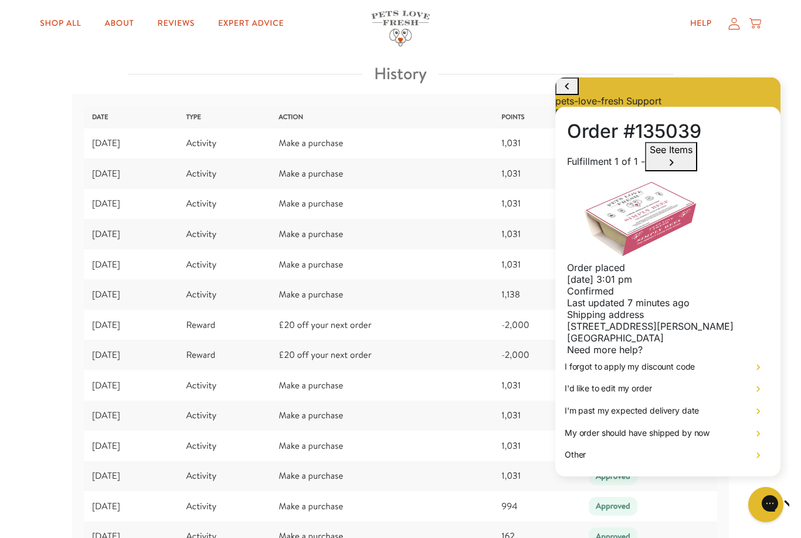
scroll to position [1612, 0]
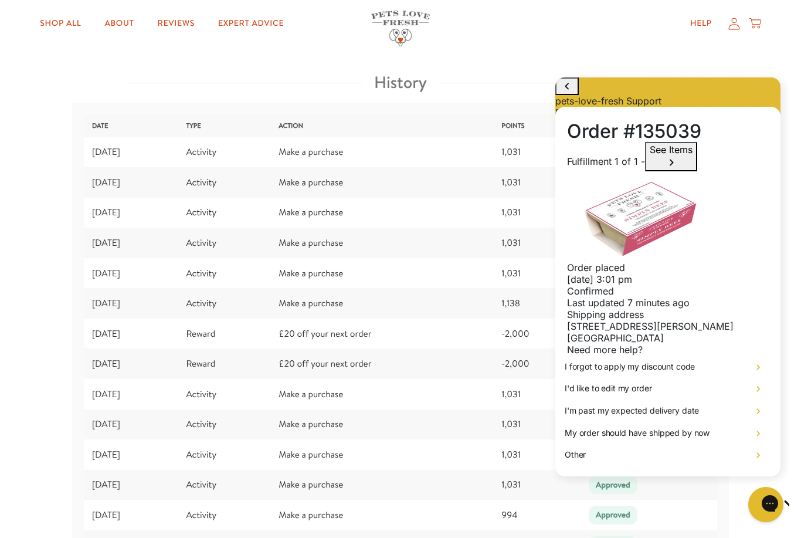
click at [709, 108] on th "Status" at bounding box center [652, 122] width 143 height 29
click at [574, 134] on icon "Close drawer" at bounding box center [567, 127] width 14 height 14
click at [436, 384] on td "Make a purchase" at bounding box center [381, 394] width 223 height 30
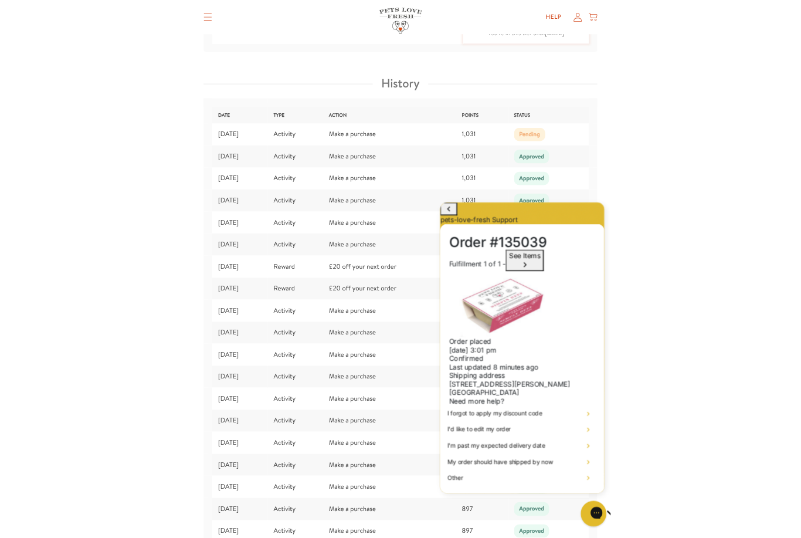
scroll to position [1680, 0]
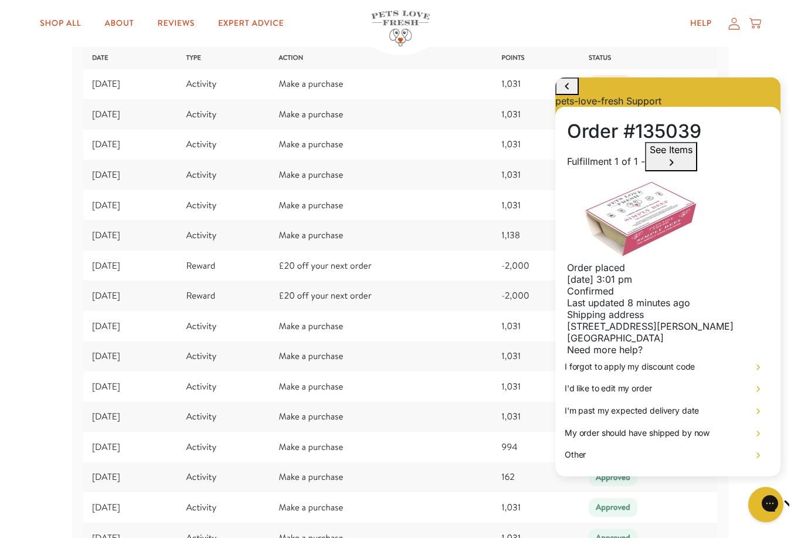
click at [466, 371] on td "Make a purchase" at bounding box center [381, 386] width 223 height 30
click at [575, 90] on button "go to home page" at bounding box center [566, 86] width 23 height 18
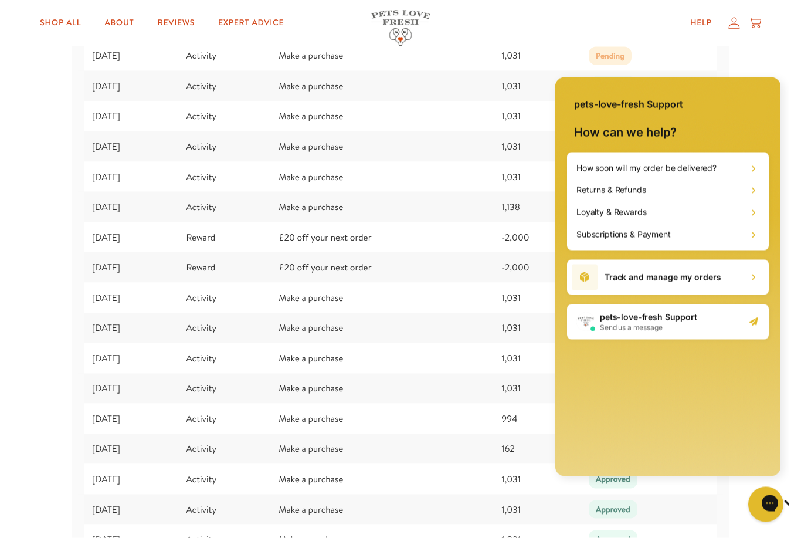
scroll to position [1708, 0]
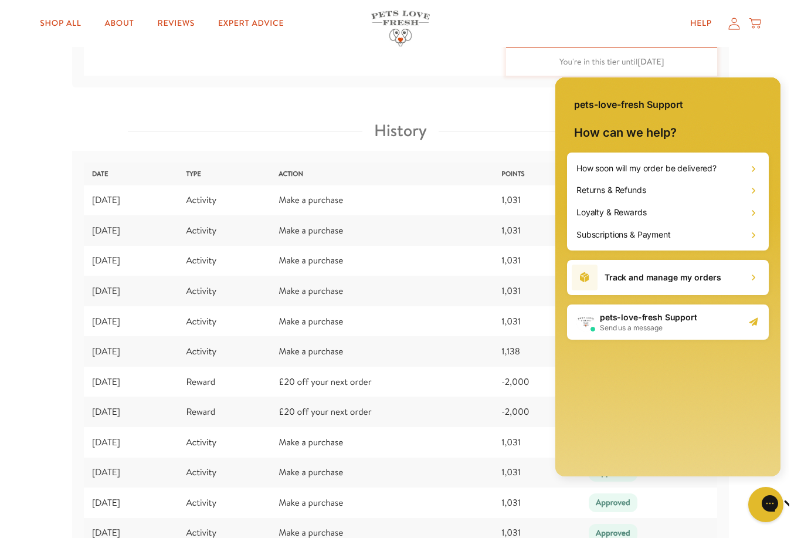
scroll to position [1564, 0]
click at [456, 344] on td "Make a purchase" at bounding box center [381, 350] width 223 height 30
click at [801, 510] on div "Gorgias live chat" at bounding box center [808, 504] width 12 height 15
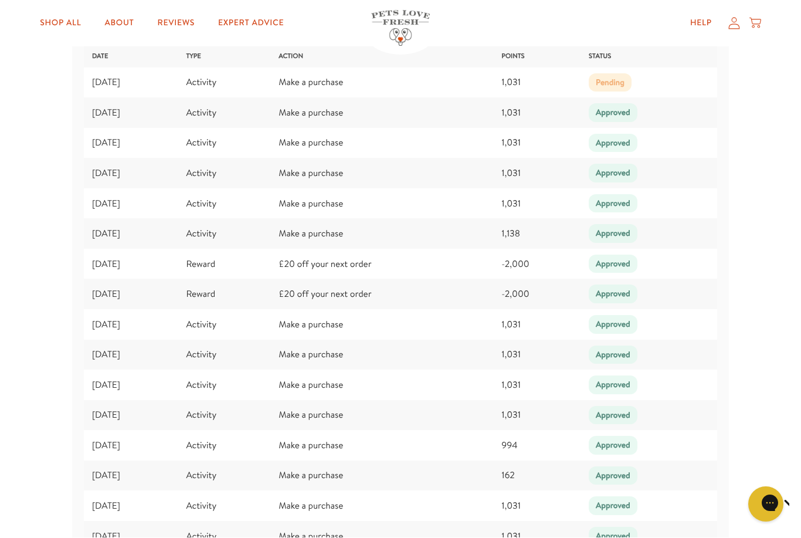
scroll to position [1681, 0]
